Goal: Task Accomplishment & Management: Use online tool/utility

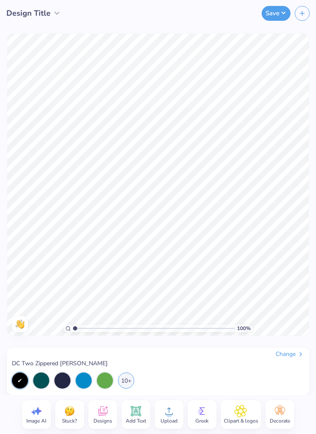
click at [93, 422] on span "Designs" at bounding box center [102, 420] width 19 height 7
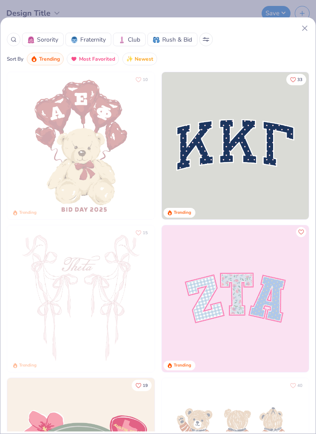
click at [240, 83] on img at bounding box center [235, 145] width 147 height 147
click at [261, 121] on img at bounding box center [235, 145] width 147 height 147
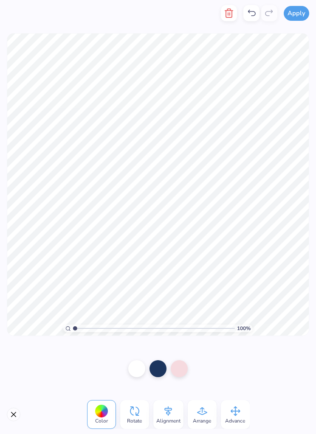
click at [301, 15] on button "Apply" at bounding box center [295, 13] width 25 height 15
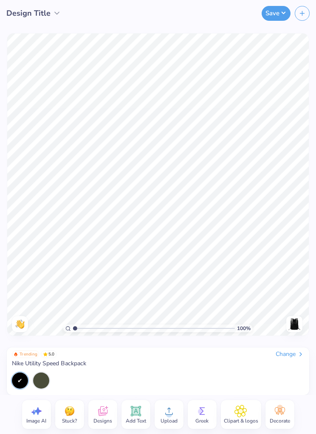
click at [101, 414] on icon at bounding box center [102, 412] width 8 height 7
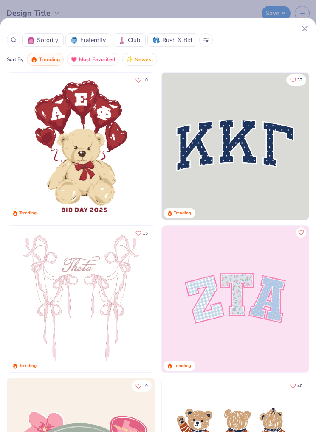
click at [22, 2] on div "Sorority Fraternity Club Rush & Bid Sort By Trending Most Favorited Newest 10 T…" at bounding box center [158, 217] width 316 height 434
